Goal: Transaction & Acquisition: Book appointment/travel/reservation

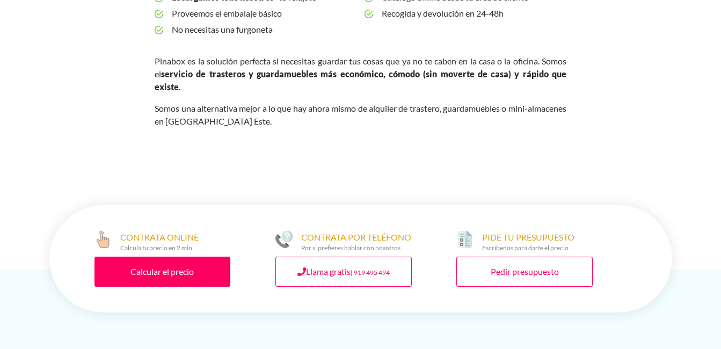
scroll to position [537, 0]
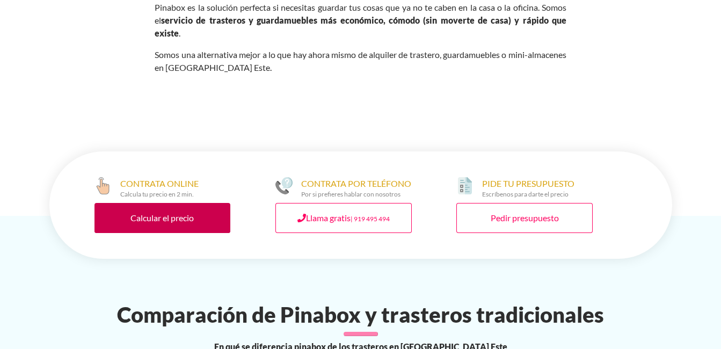
click at [165, 203] on link "Calcular el precio" at bounding box center [162, 218] width 136 height 30
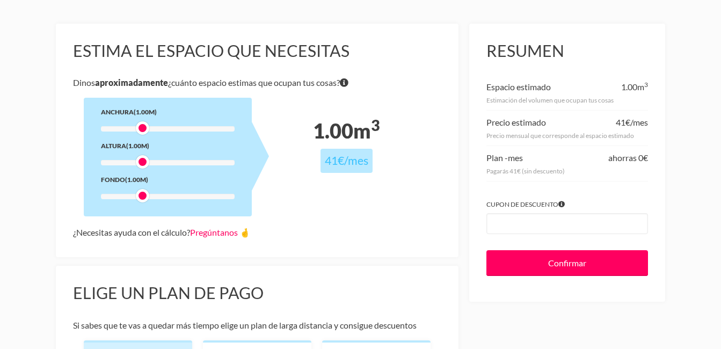
scroll to position [107, 0]
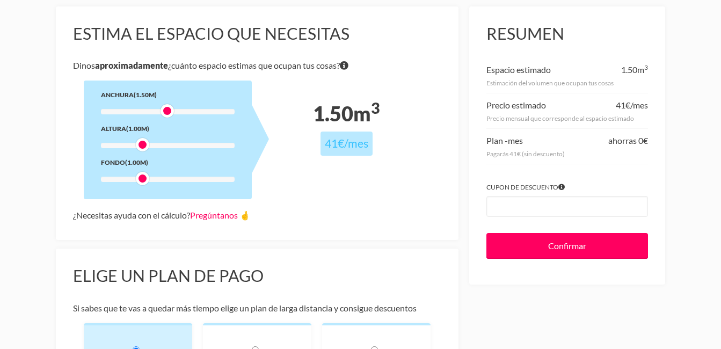
drag, startPoint x: 140, startPoint y: 111, endPoint x: 164, endPoint y: 112, distance: 23.6
click at [164, 112] on div at bounding box center [166, 110] width 13 height 13
drag, startPoint x: 143, startPoint y: 145, endPoint x: 166, endPoint y: 147, distance: 23.7
click at [166, 147] on div at bounding box center [166, 144] width 13 height 13
drag, startPoint x: 144, startPoint y: 179, endPoint x: 163, endPoint y: 179, distance: 19.3
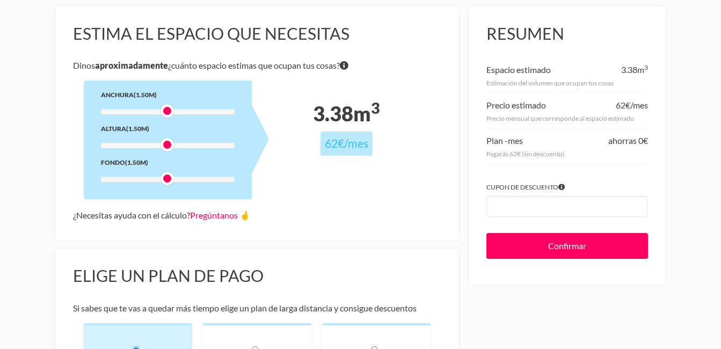
click at [163, 179] on div at bounding box center [166, 178] width 13 height 13
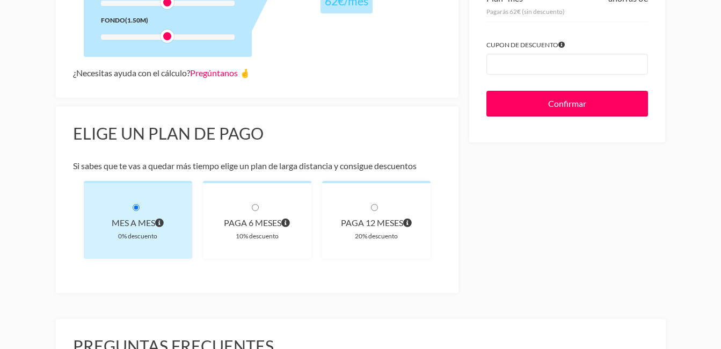
scroll to position [268, 0]
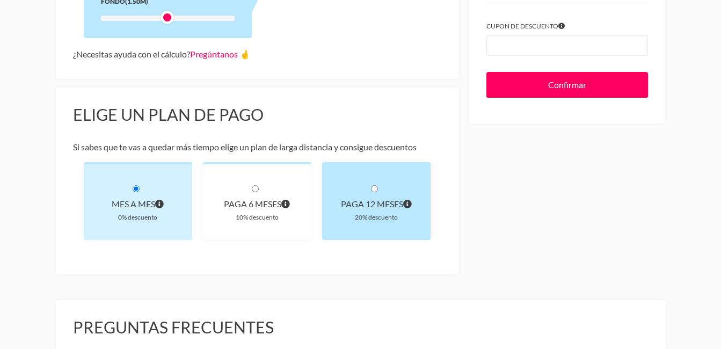
click at [373, 188] on input "radio" at bounding box center [374, 188] width 7 height 7
radio input "true"
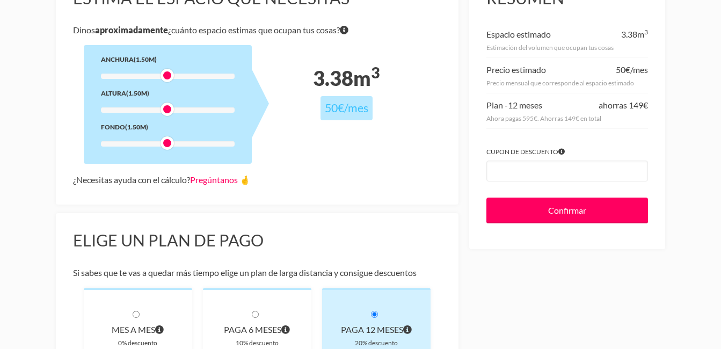
scroll to position [161, 0]
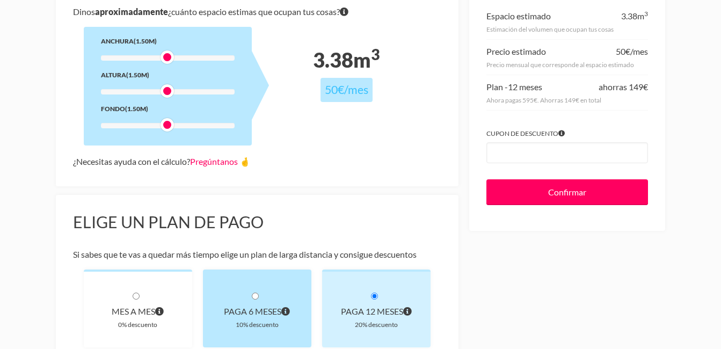
click at [253, 294] on input "radio" at bounding box center [255, 295] width 7 height 7
radio input "true"
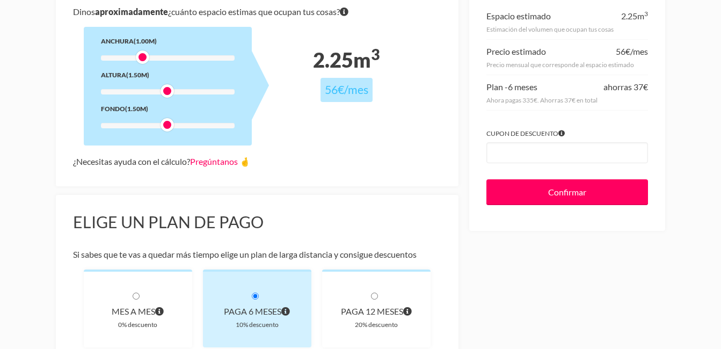
drag, startPoint x: 168, startPoint y: 55, endPoint x: 145, endPoint y: 57, distance: 23.7
click at [145, 57] on div at bounding box center [142, 56] width 13 height 13
drag, startPoint x: 166, startPoint y: 91, endPoint x: 140, endPoint y: 91, distance: 26.3
click at [140, 91] on div at bounding box center [142, 90] width 13 height 13
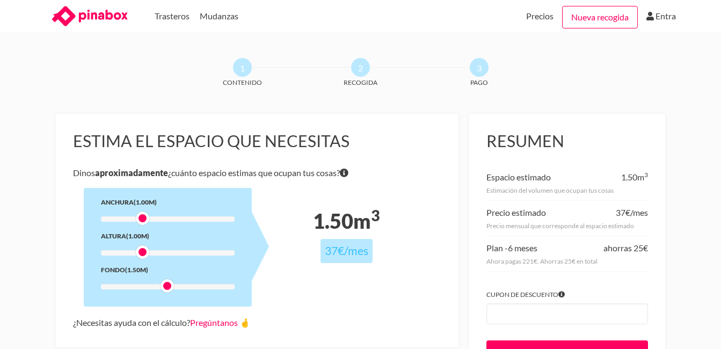
scroll to position [107, 0]
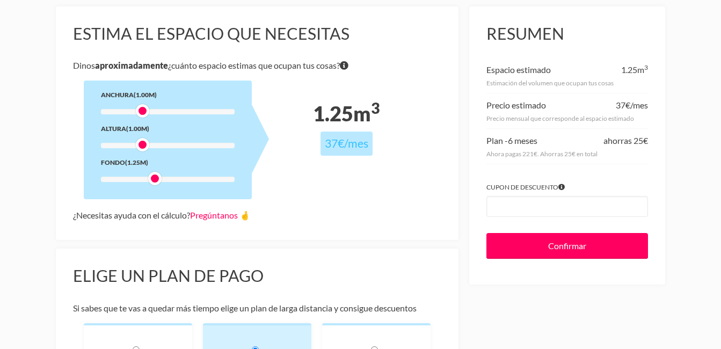
drag, startPoint x: 165, startPoint y: 178, endPoint x: 153, endPoint y: 179, distance: 11.9
click at [153, 179] on div at bounding box center [154, 178] width 13 height 13
drag, startPoint x: 142, startPoint y: 142, endPoint x: 151, endPoint y: 143, distance: 9.3
click at [151, 143] on div at bounding box center [154, 144] width 13 height 13
drag, startPoint x: 145, startPoint y: 111, endPoint x: 155, endPoint y: 111, distance: 9.7
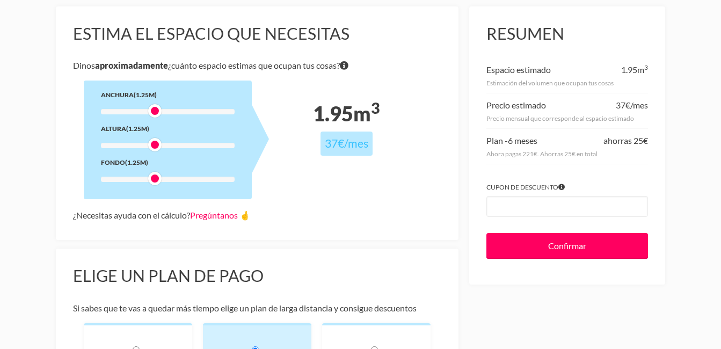
click at [155, 111] on div at bounding box center [154, 110] width 13 height 13
drag, startPoint x: 158, startPoint y: 111, endPoint x: 169, endPoint y: 111, distance: 11.3
click at [169, 111] on div at bounding box center [166, 110] width 13 height 13
drag, startPoint x: 170, startPoint y: 110, endPoint x: 153, endPoint y: 112, distance: 16.8
click at [153, 112] on div at bounding box center [154, 110] width 13 height 13
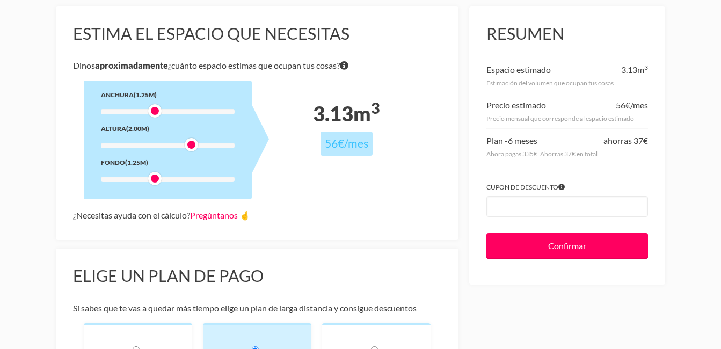
drag, startPoint x: 156, startPoint y: 143, endPoint x: 198, endPoint y: 141, distance: 42.5
click at [198, 141] on div "Anchura (1.25m) Altura (2.00m) Fondo (1.25m)" at bounding box center [168, 139] width 168 height 119
click at [165, 175] on div at bounding box center [166, 178] width 13 height 13
drag, startPoint x: 153, startPoint y: 107, endPoint x: 161, endPoint y: 107, distance: 8.6
click at [161, 107] on div at bounding box center [166, 110] width 13 height 13
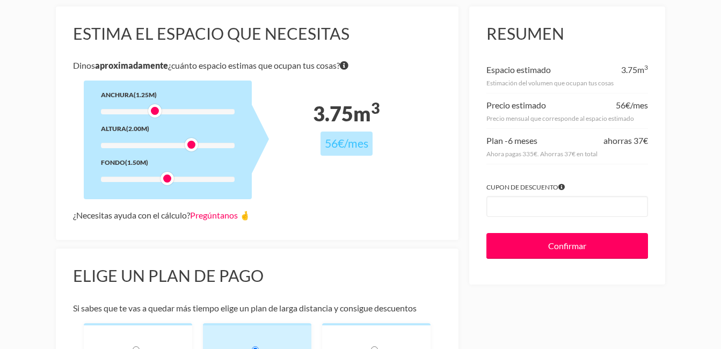
drag, startPoint x: 165, startPoint y: 108, endPoint x: 158, endPoint y: 110, distance: 7.7
click at [158, 110] on div at bounding box center [154, 110] width 13 height 13
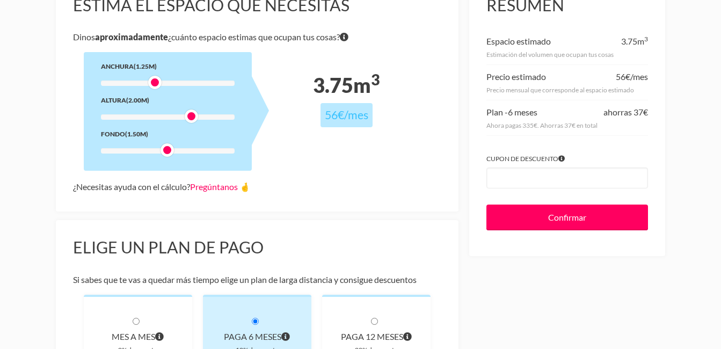
scroll to position [161, 0]
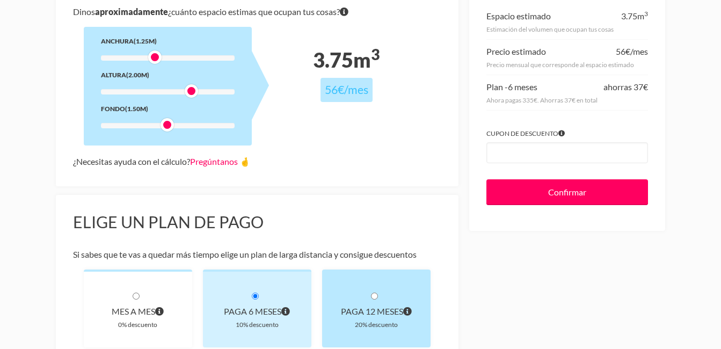
click at [372, 295] on input "radio" at bounding box center [374, 295] width 7 height 7
radio input "true"
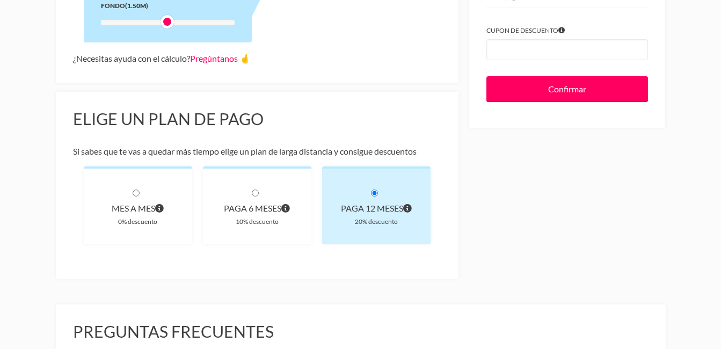
scroll to position [268, 0]
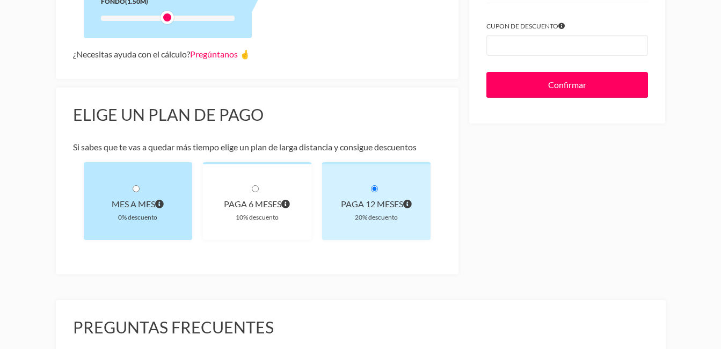
click at [136, 190] on input "radio" at bounding box center [136, 188] width 7 height 7
radio input "true"
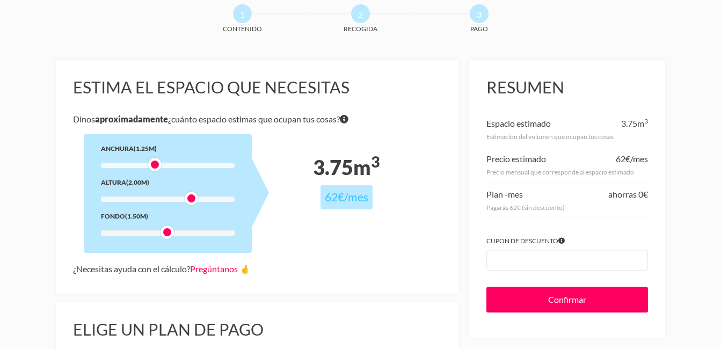
scroll to position [0, 0]
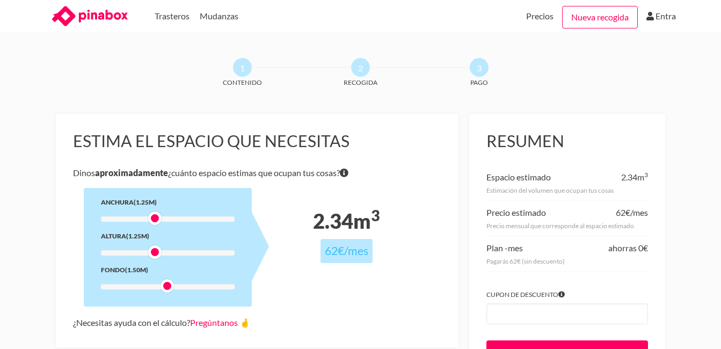
drag, startPoint x: 191, startPoint y: 254, endPoint x: 157, endPoint y: 252, distance: 34.4
click at [157, 252] on div at bounding box center [154, 251] width 13 height 13
